Goal: Task Accomplishment & Management: Manage account settings

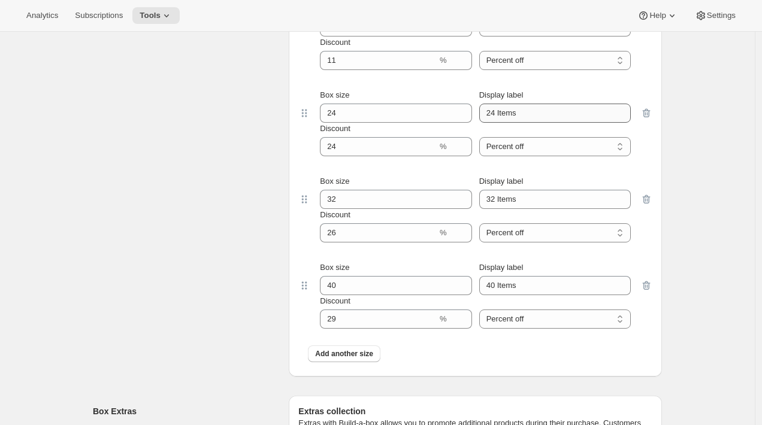
scroll to position [3371, 0]
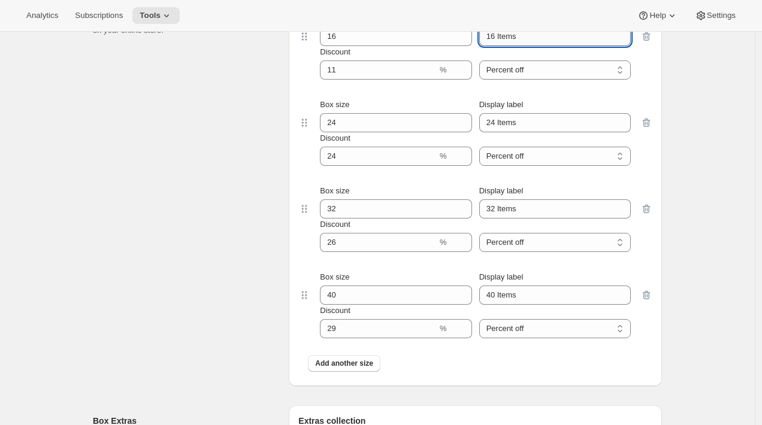
click at [431, 46] on input "16 Items" at bounding box center [554, 36] width 151 height 19
type input "16 Items."
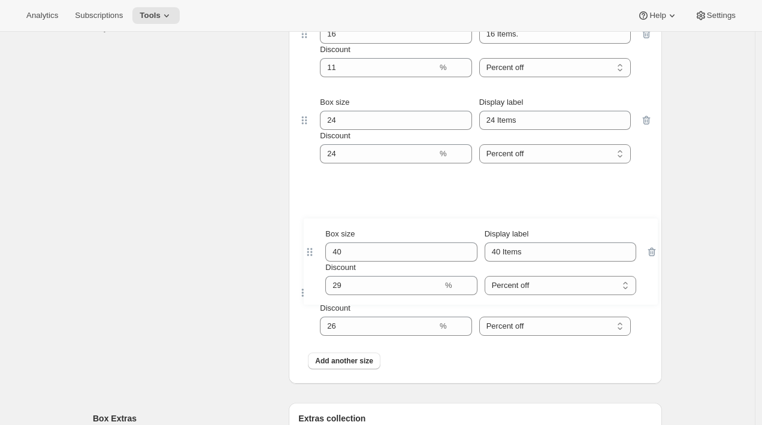
drag, startPoint x: 304, startPoint y: 323, endPoint x: 309, endPoint y: 250, distance: 73.3
click at [309, 250] on div "Box size 16 Display label 16 Items. Discount % Percent off Amount off Percent o…" at bounding box center [475, 189] width 354 height 376
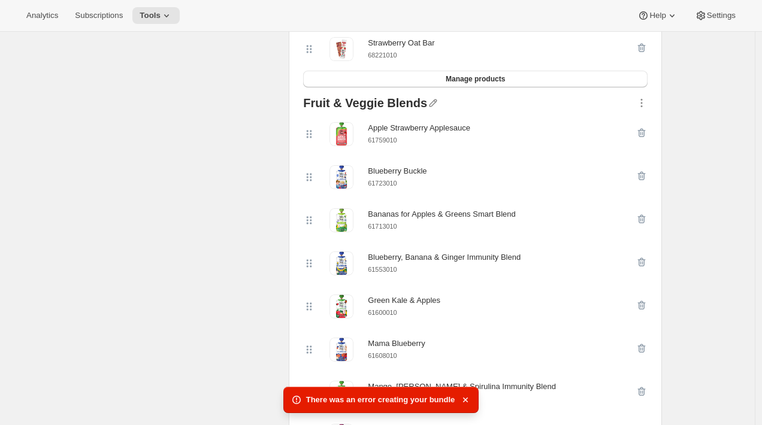
scroll to position [1283, 0]
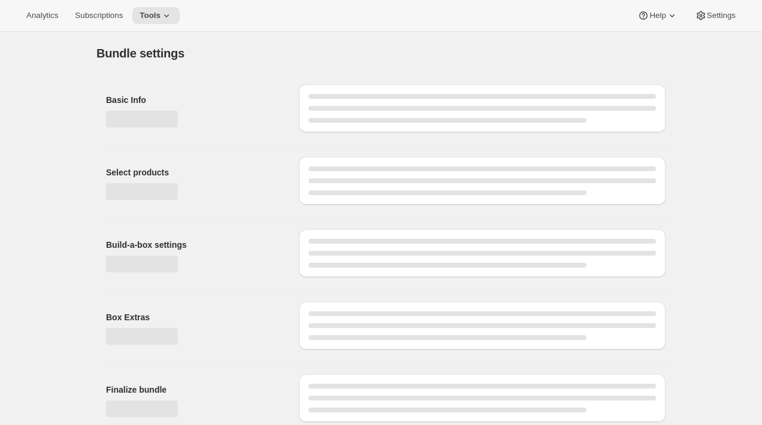
type input "Build a Bundle"
checkbox input "true"
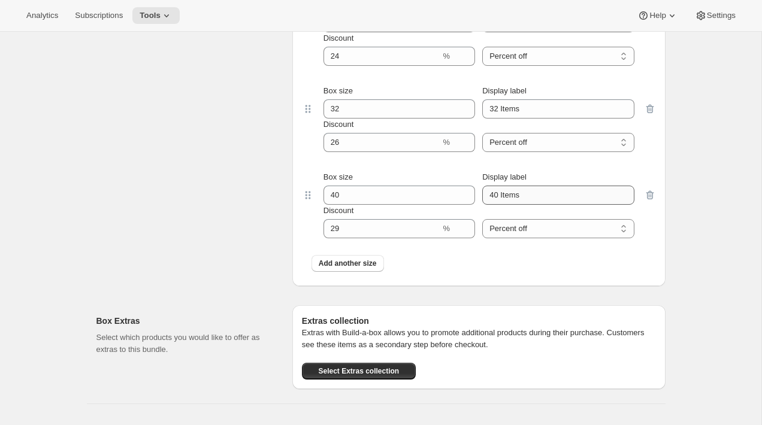
scroll to position [3472, 0]
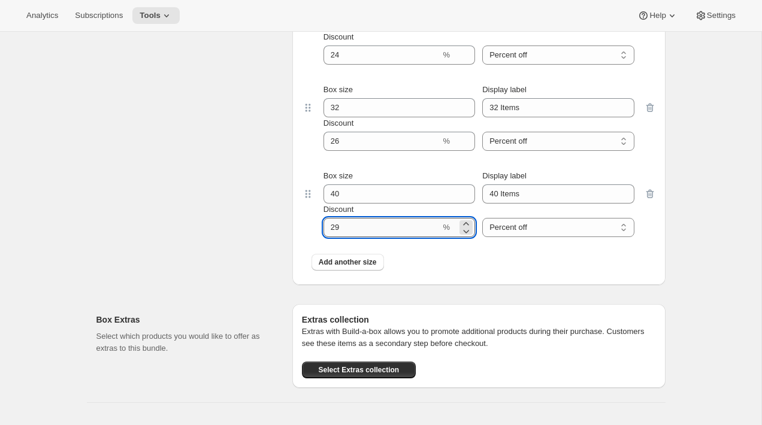
click at [419, 237] on input "Discount" at bounding box center [381, 227] width 117 height 19
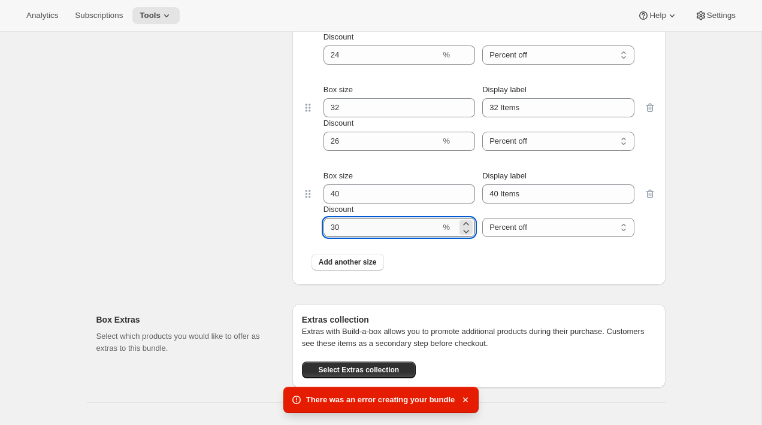
click at [383, 237] on input "Discount" at bounding box center [381, 227] width 117 height 19
type input "29"
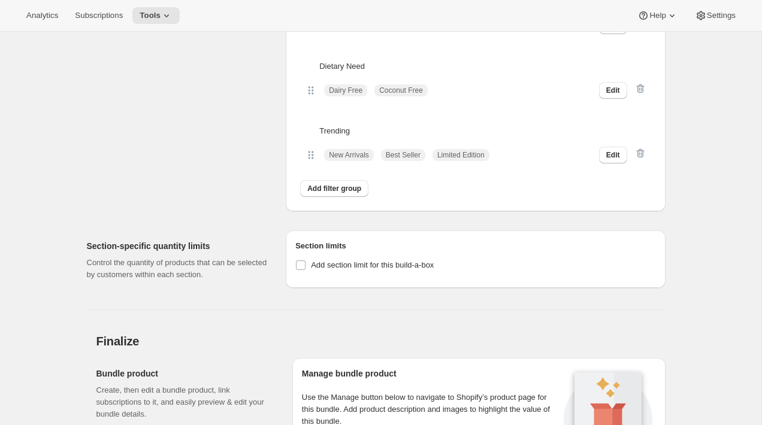
scroll to position [4425, 0]
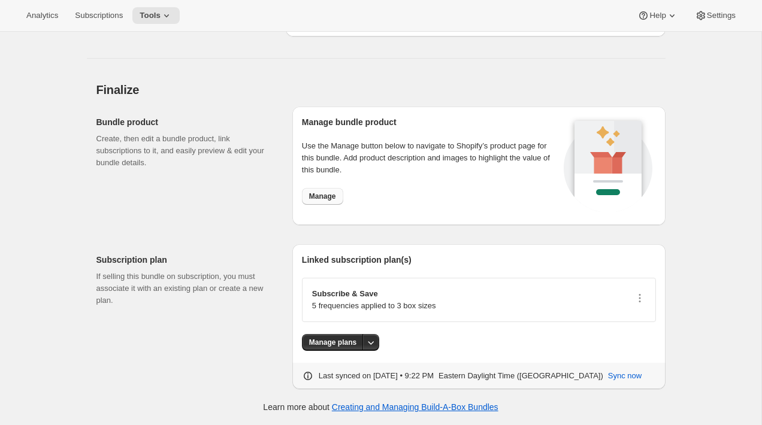
click at [331, 201] on span "Manage" at bounding box center [322, 197] width 27 height 10
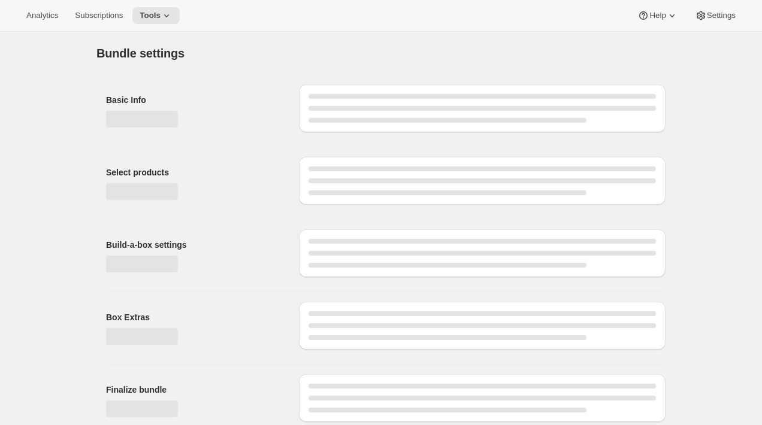
type input "Build a Bundle"
checkbox input "true"
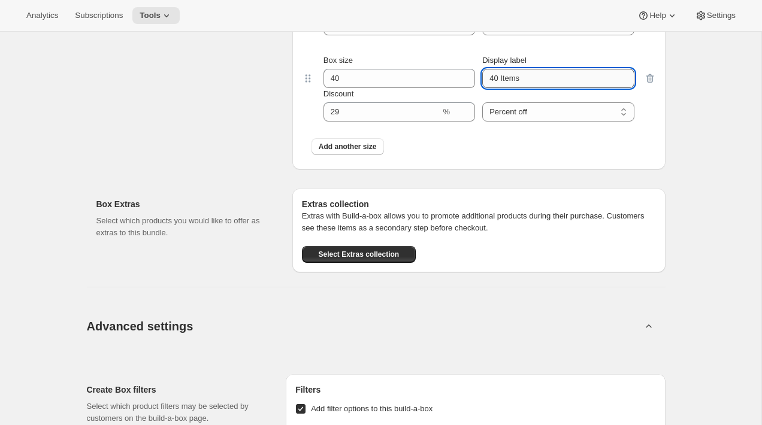
click at [544, 88] on input "40 Items" at bounding box center [557, 78] width 151 height 19
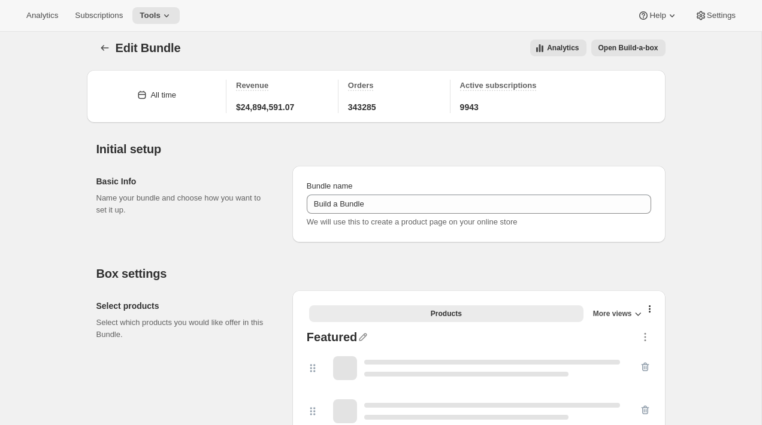
scroll to position [3599, 0]
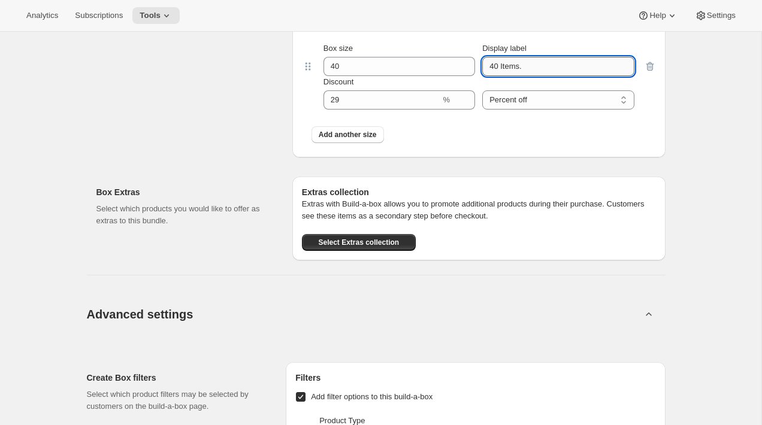
click at [541, 76] on input "40 Items." at bounding box center [557, 66] width 151 height 19
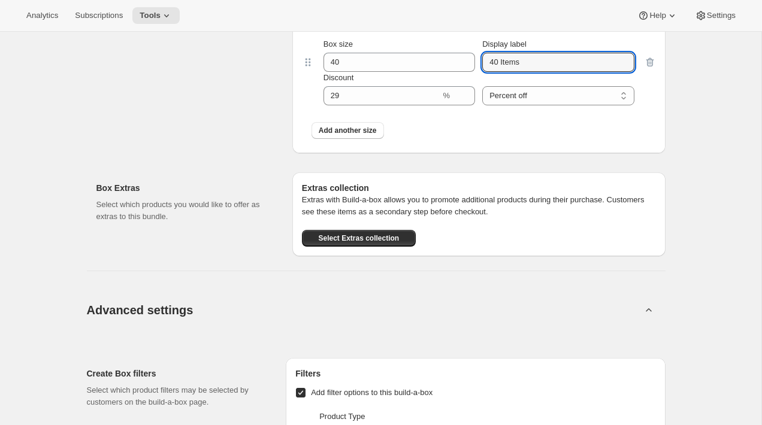
type input "40 Items"
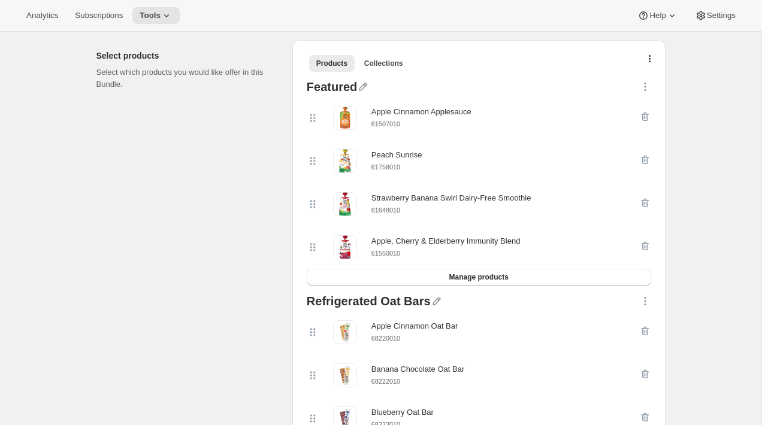
scroll to position [260, 0]
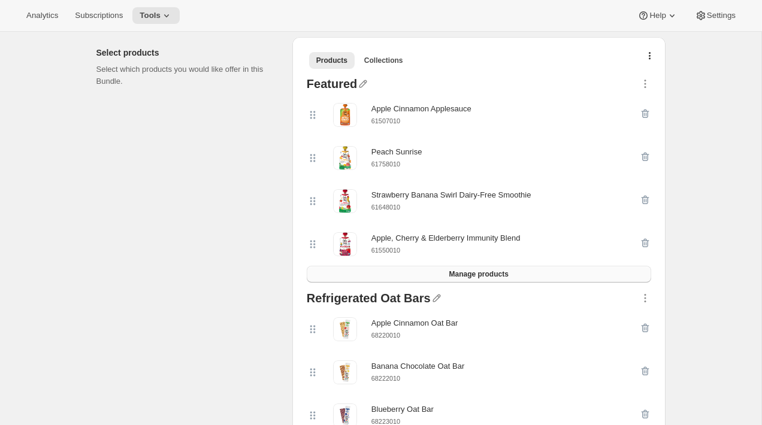
click at [396, 274] on button "Manage products" at bounding box center [479, 274] width 344 height 17
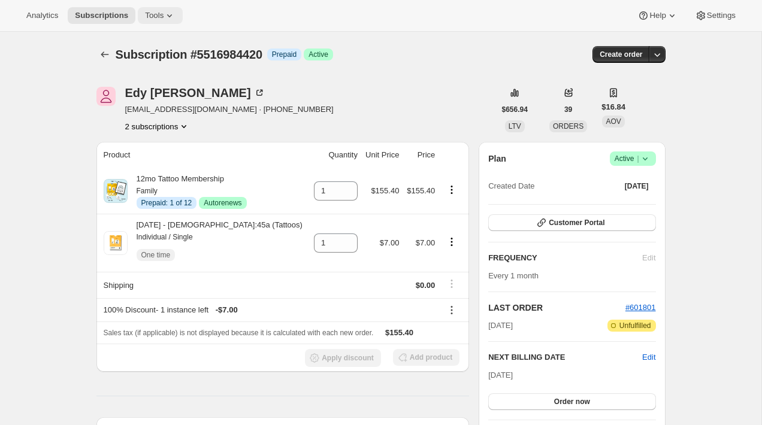
click at [161, 22] on button "Tools" at bounding box center [160, 15] width 45 height 17
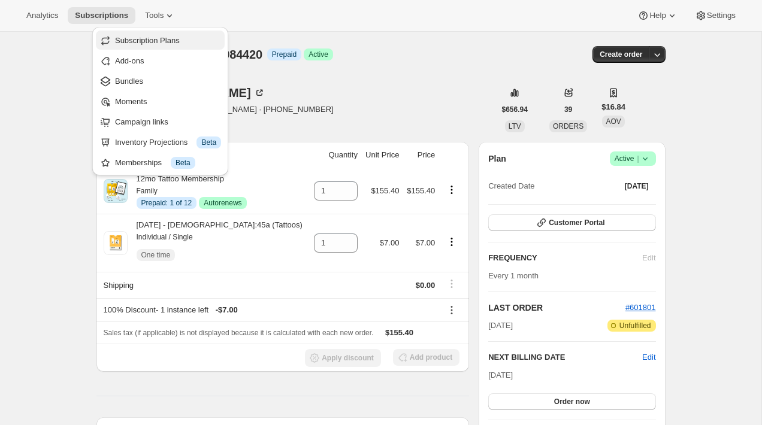
click at [159, 43] on span "Subscription Plans" at bounding box center [147, 40] width 65 height 9
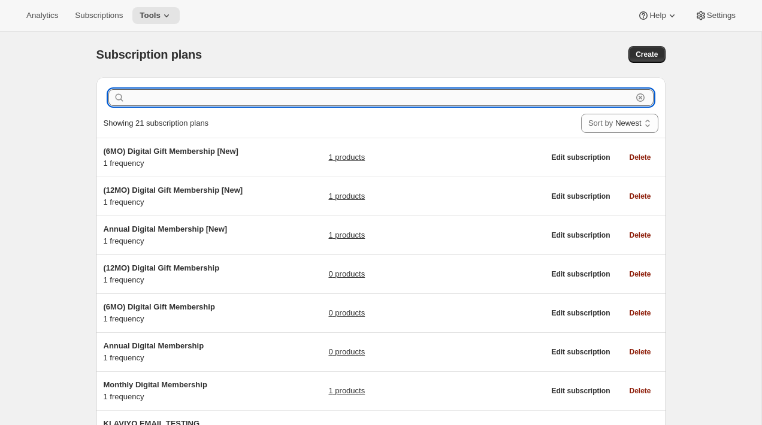
click at [213, 94] on input "text" at bounding box center [380, 97] width 504 height 17
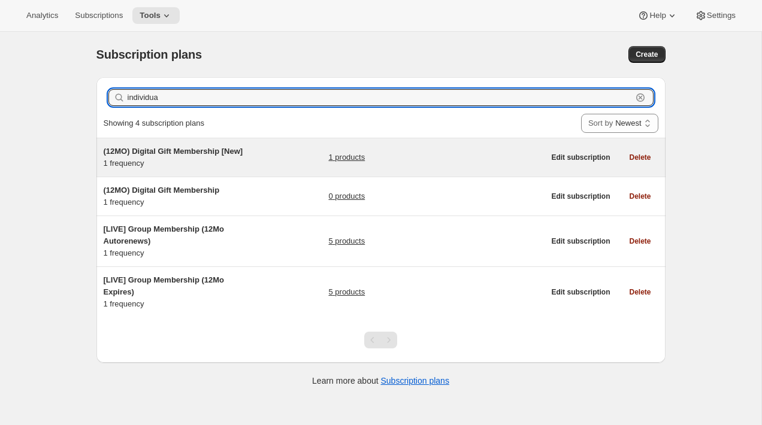
type input "individual"
